Goal: Task Accomplishment & Management: Use online tool/utility

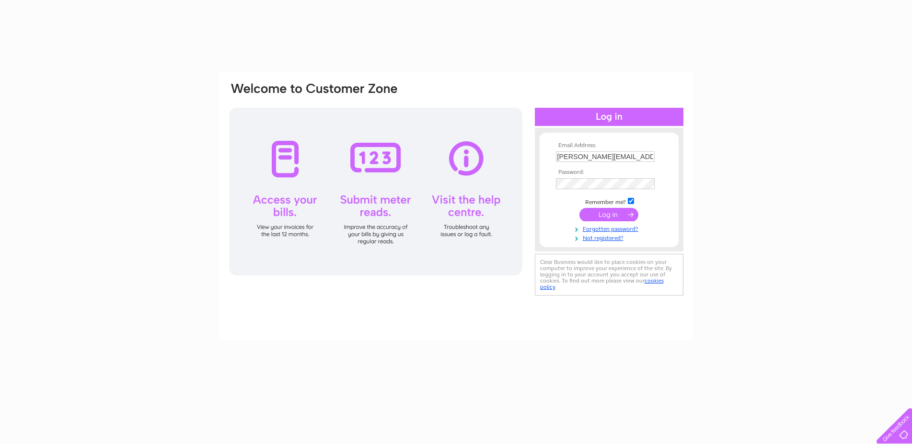
click at [616, 215] on input "submit" at bounding box center [608, 214] width 59 height 13
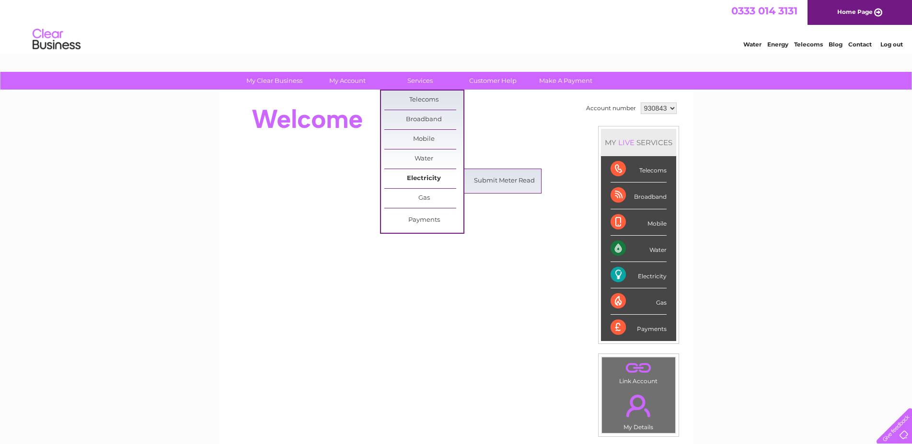
click at [424, 178] on link "Electricity" at bounding box center [423, 178] width 79 height 19
click at [492, 180] on link "Submit Meter Read" at bounding box center [504, 180] width 79 height 19
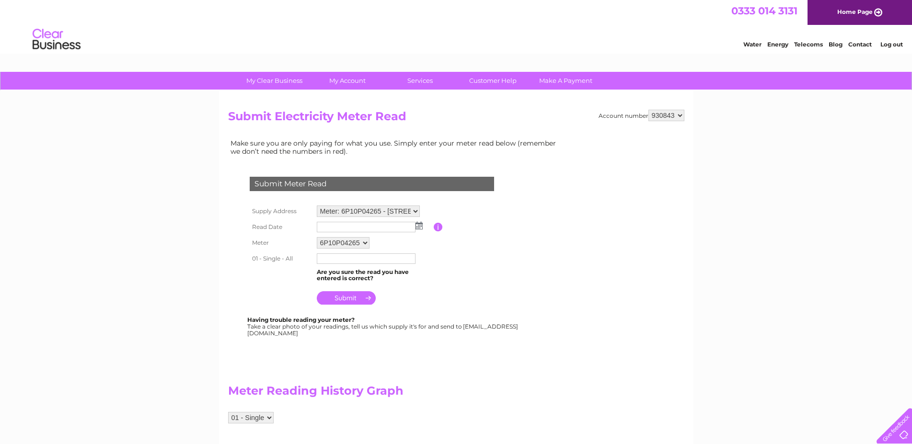
click at [420, 226] on img at bounding box center [418, 226] width 7 height 8
click at [399, 269] on link "5" at bounding box center [400, 268] width 13 height 10
type input "2025/09/05"
click at [348, 259] on input "text" at bounding box center [366, 258] width 99 height 11
type input "14470"
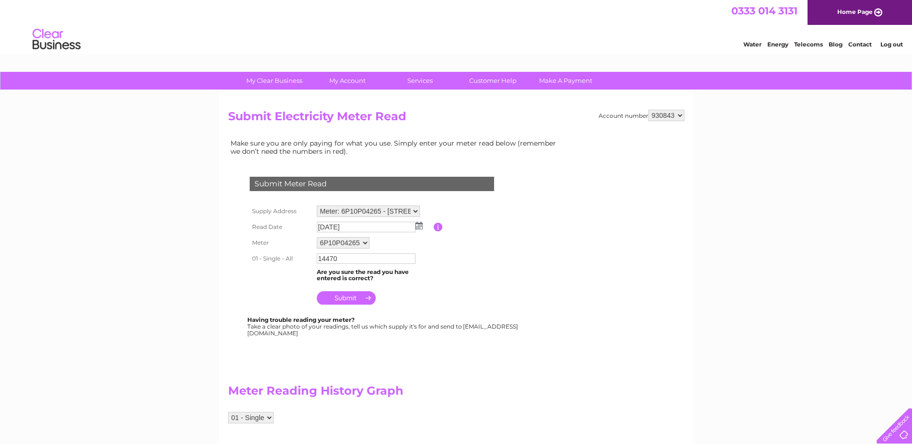
click at [351, 297] on input "submit" at bounding box center [346, 297] width 59 height 13
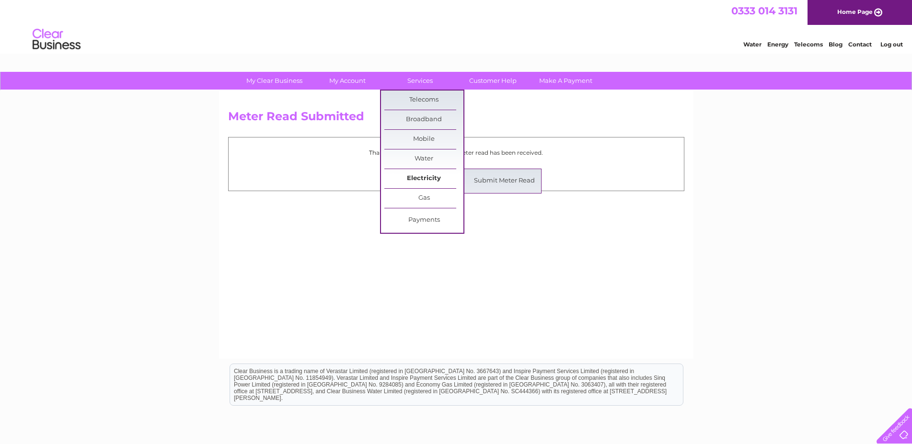
click at [422, 178] on link "Electricity" at bounding box center [423, 178] width 79 height 19
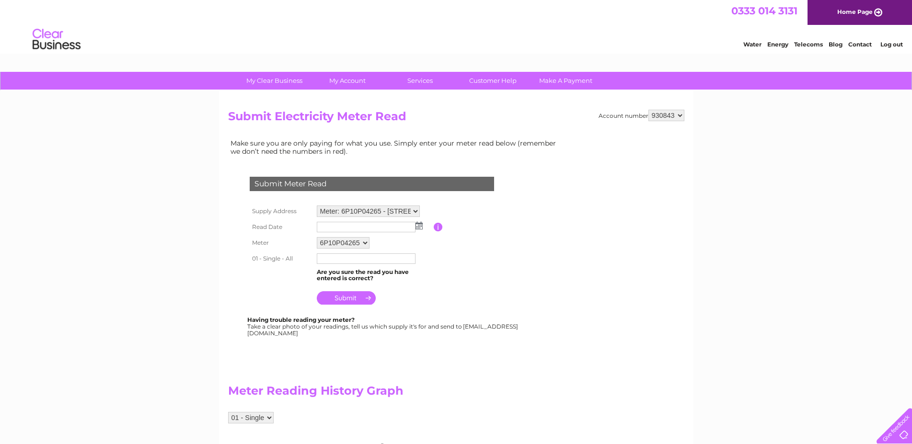
click at [317, 205] on select "Meter: 6P10P04265 - 63 Main Street, Rutherglen, Glasgow, G73 2JH Meter: 3410P03…" at bounding box center [368, 210] width 103 height 11
select select "129672"
click option "Meter: 3410P03167 - [STREET_ADDRESS]" at bounding box center [0, 0] width 0 height 0
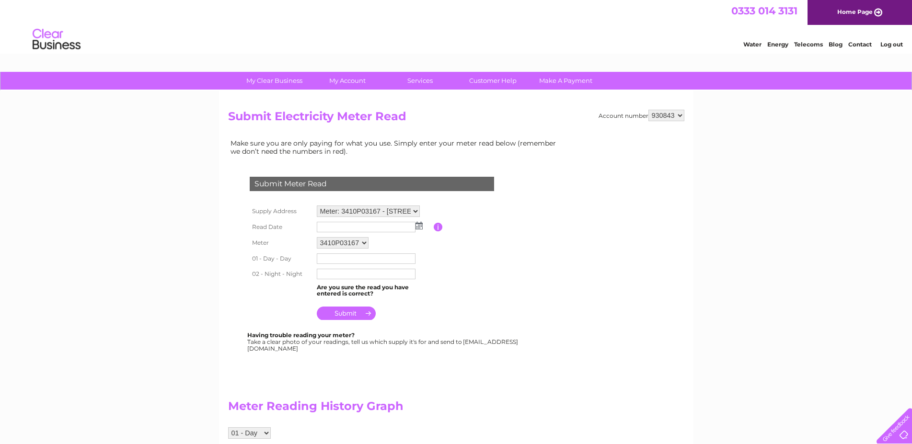
click at [418, 227] on img at bounding box center [418, 226] width 7 height 8
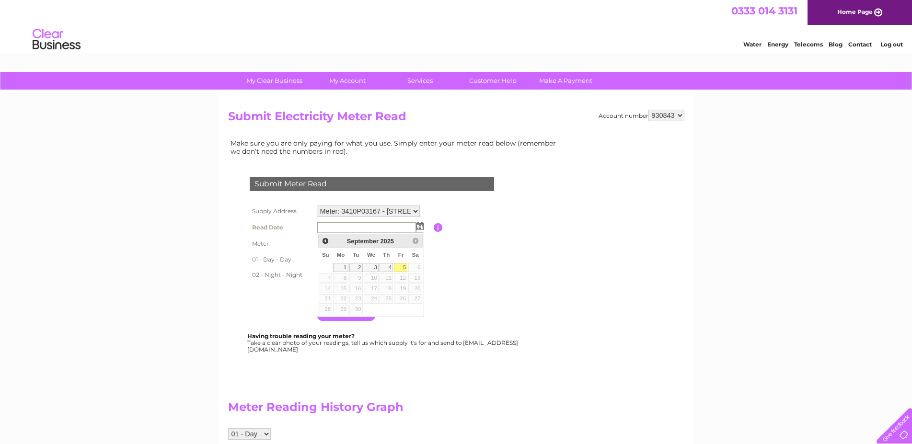
click at [399, 267] on link "5" at bounding box center [400, 268] width 13 height 10
type input "[DATE]"
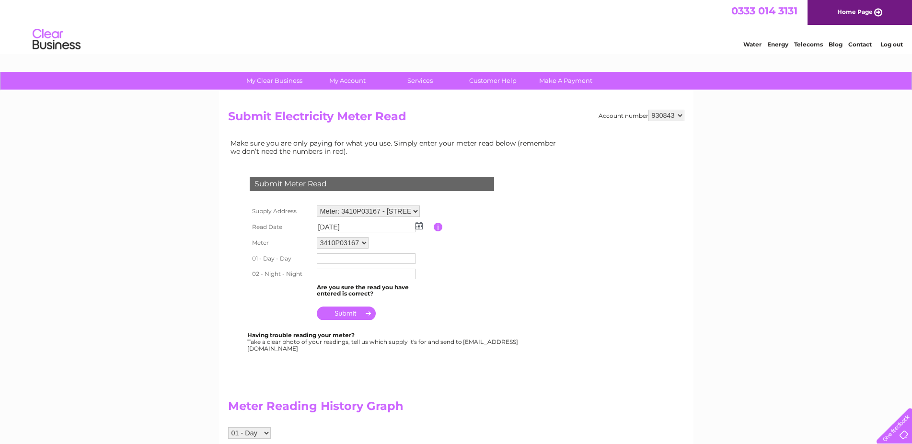
click at [346, 259] on input "text" at bounding box center [366, 258] width 99 height 11
type input "52072"
click at [345, 275] on input "text" at bounding box center [366, 275] width 99 height 11
type input "56980"
click at [344, 309] on input "submit" at bounding box center [346, 314] width 59 height 13
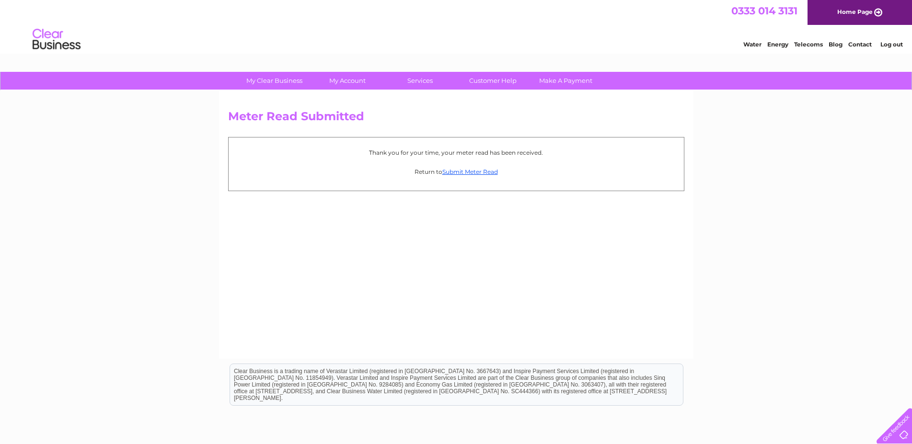
click at [507, 241] on div "Meter Read Submitted Thank you for your time, your meter read has been received…" at bounding box center [456, 225] width 474 height 268
